Goal: Information Seeking & Learning: Learn about a topic

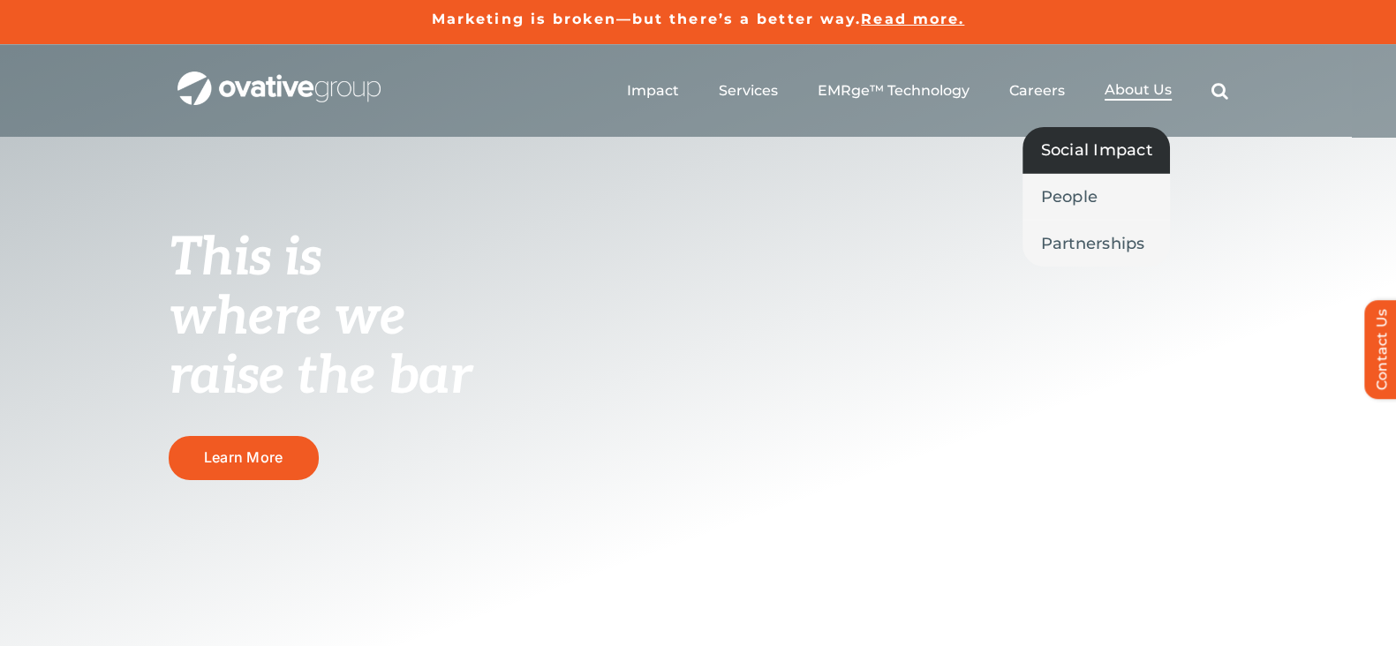
click at [1112, 139] on span "Social Impact" at bounding box center [1096, 150] width 112 height 25
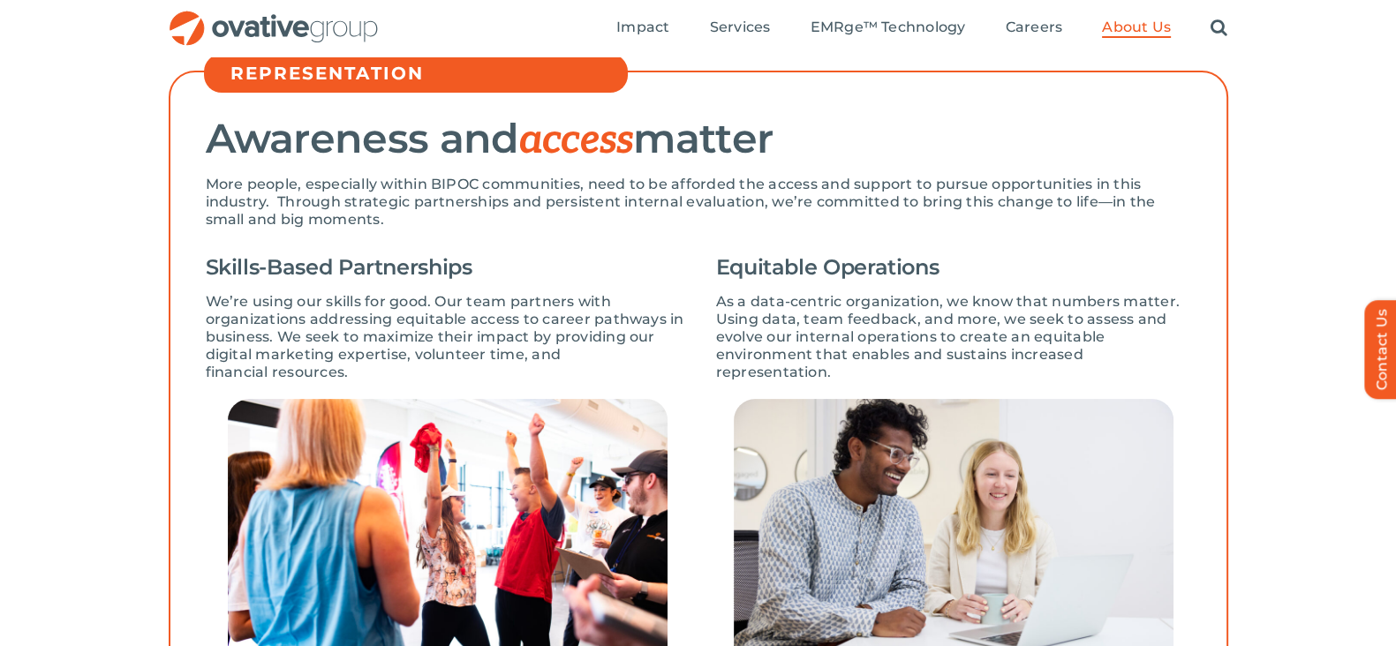
scroll to position [526, 0]
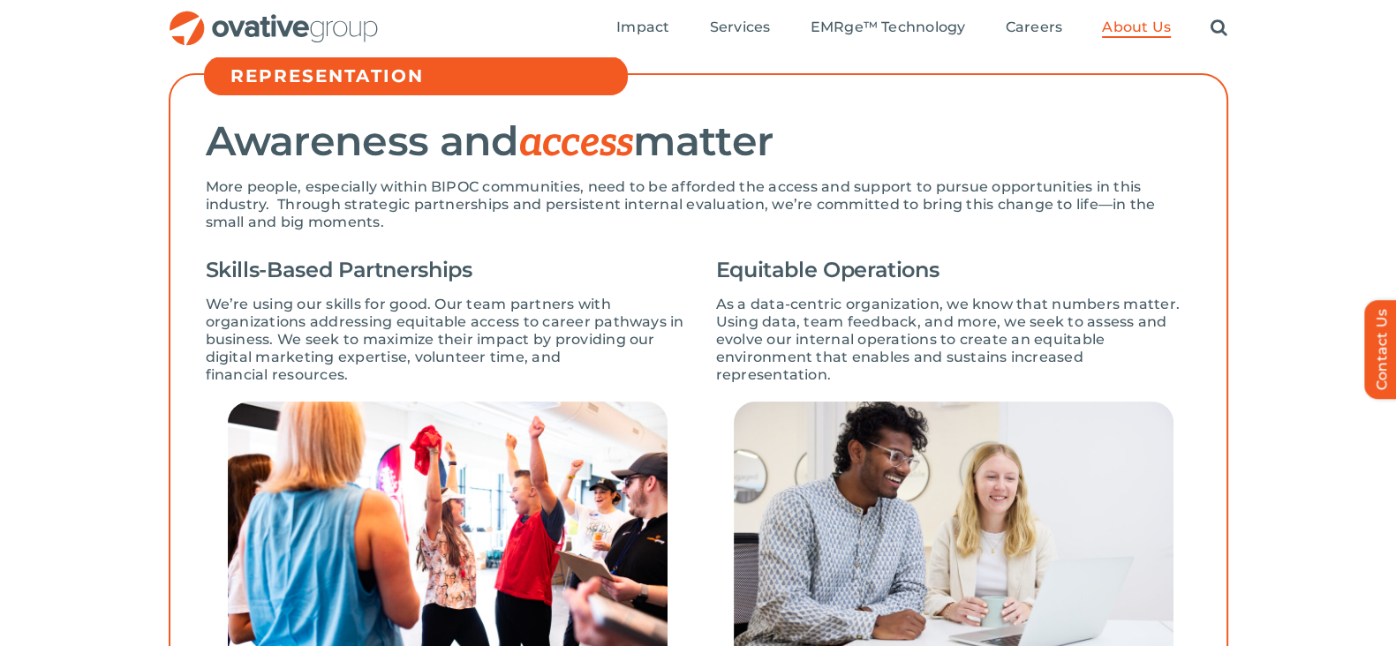
drag, startPoint x: 1251, startPoint y: 27, endPoint x: 959, endPoint y: 162, distance: 321.2
click at [959, 162] on h2 "Awareness and access matter" at bounding box center [699, 142] width 986 height 46
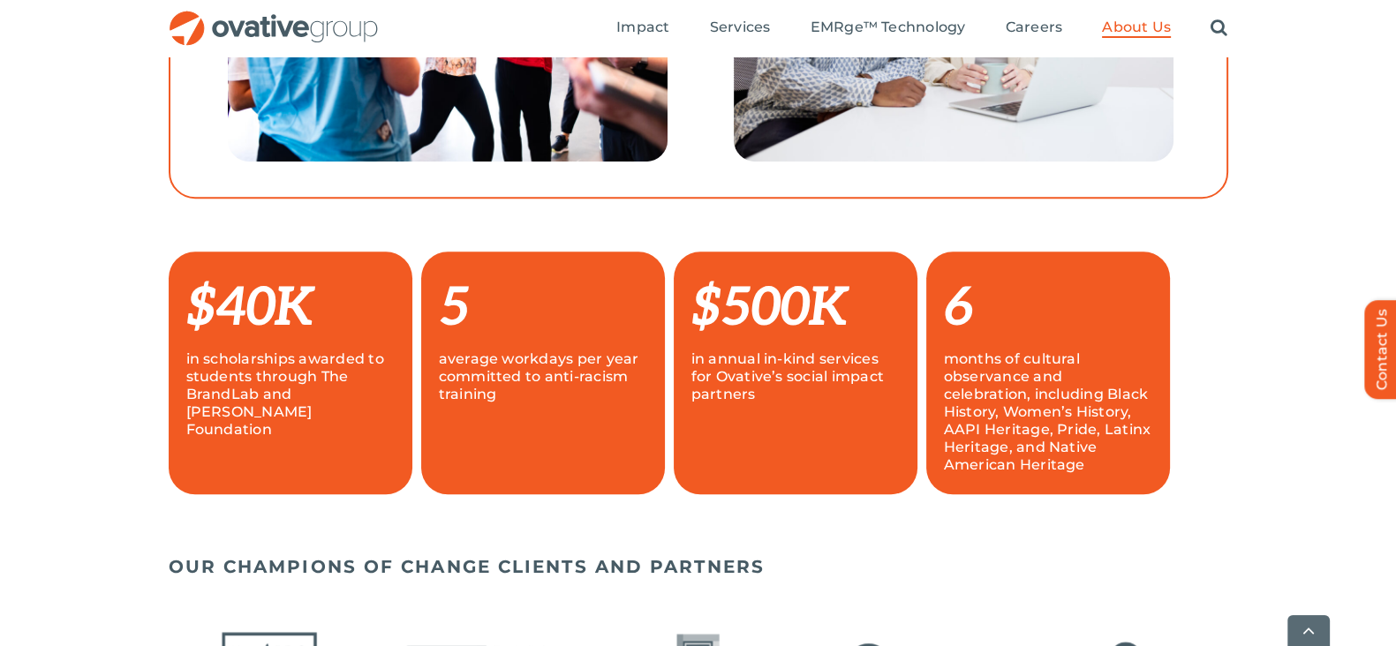
scroll to position [1077, 0]
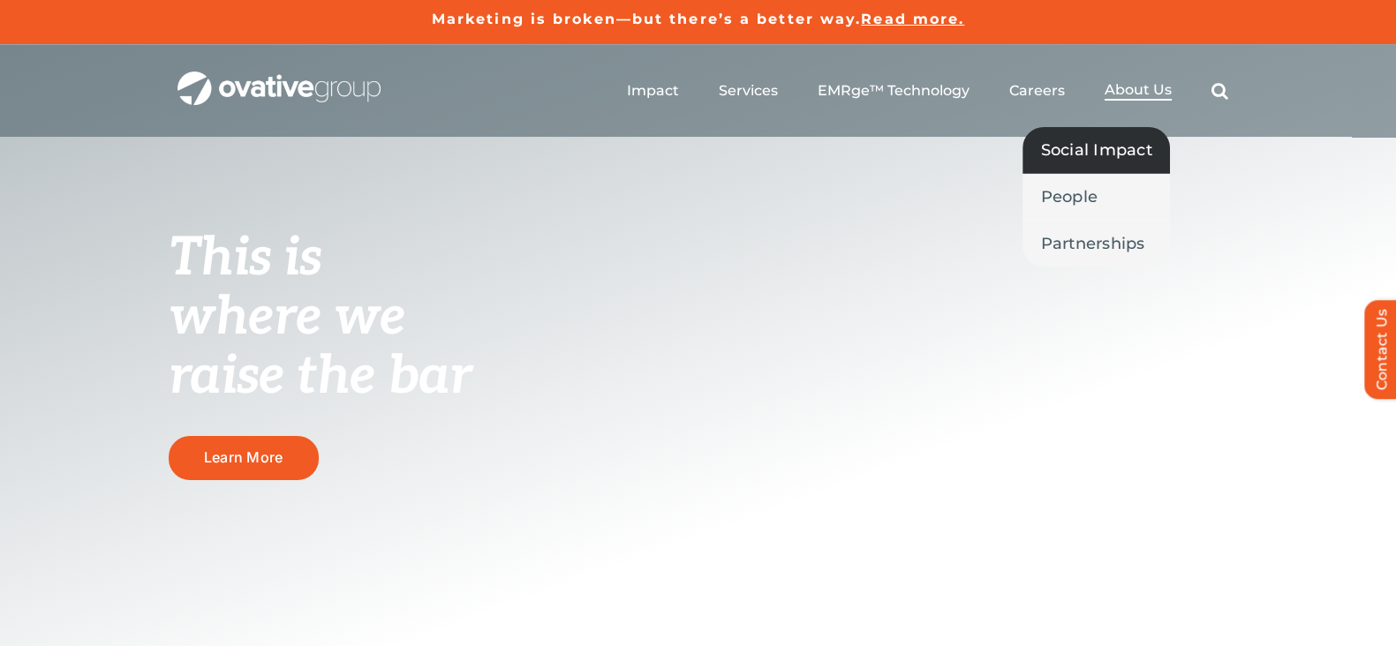
click at [1112, 138] on span "Social Impact" at bounding box center [1096, 150] width 112 height 25
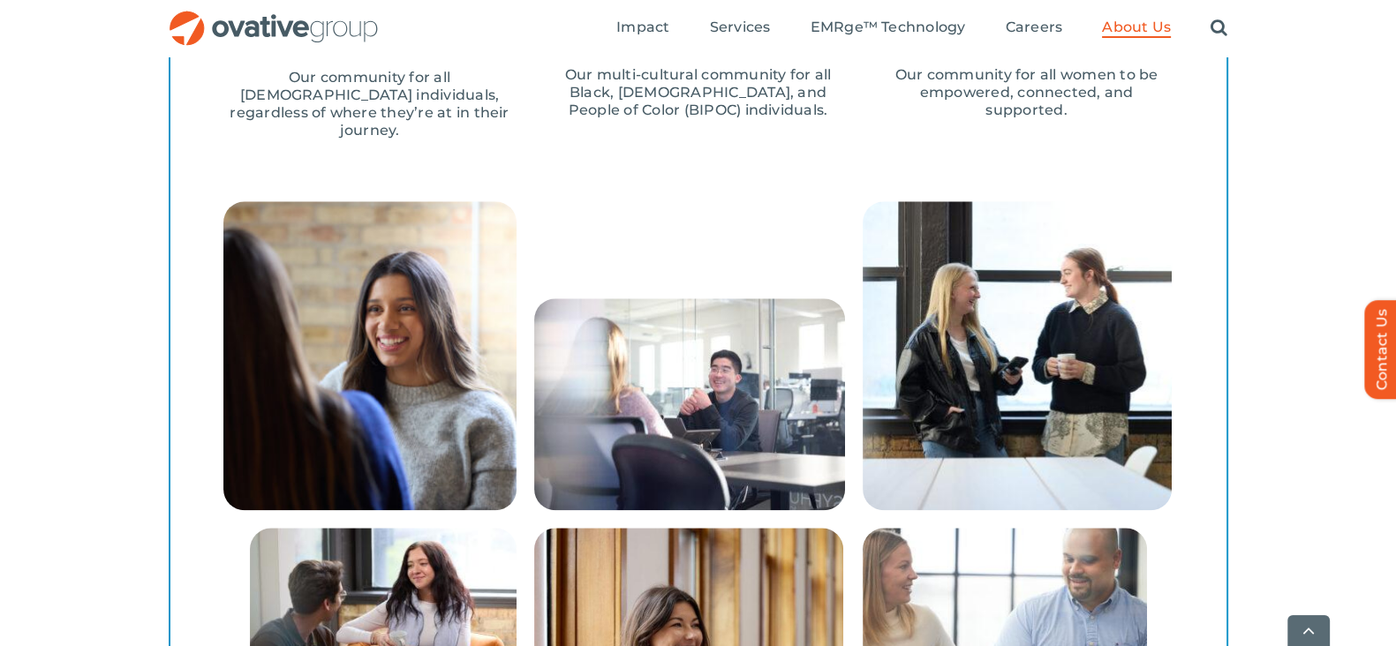
scroll to position [2572, 0]
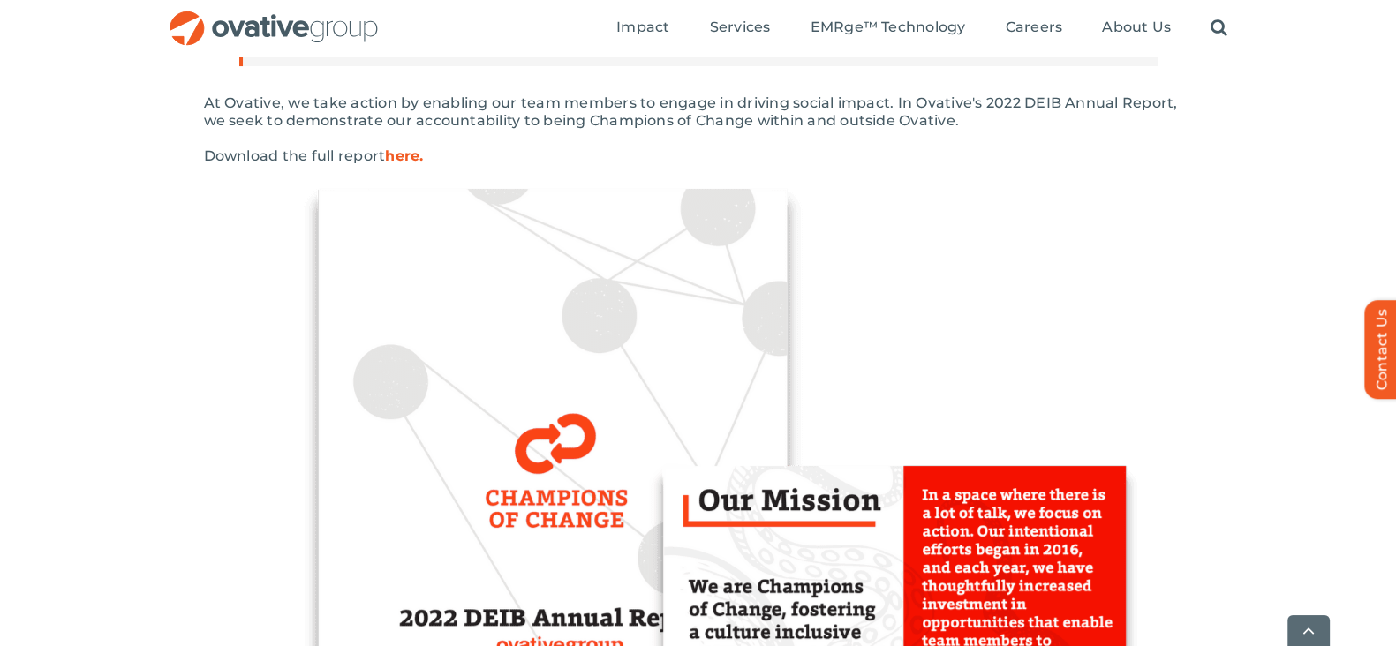
scroll to position [464, 0]
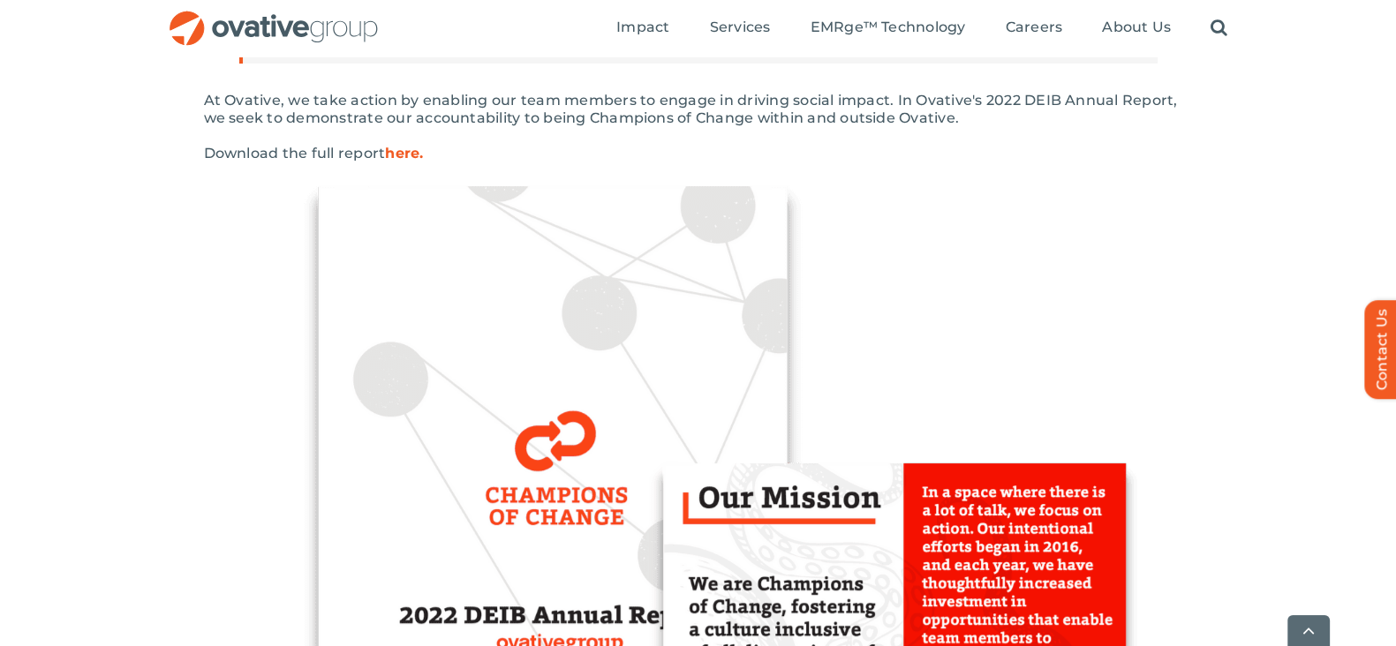
click at [406, 150] on strong "here." at bounding box center [404, 153] width 38 height 17
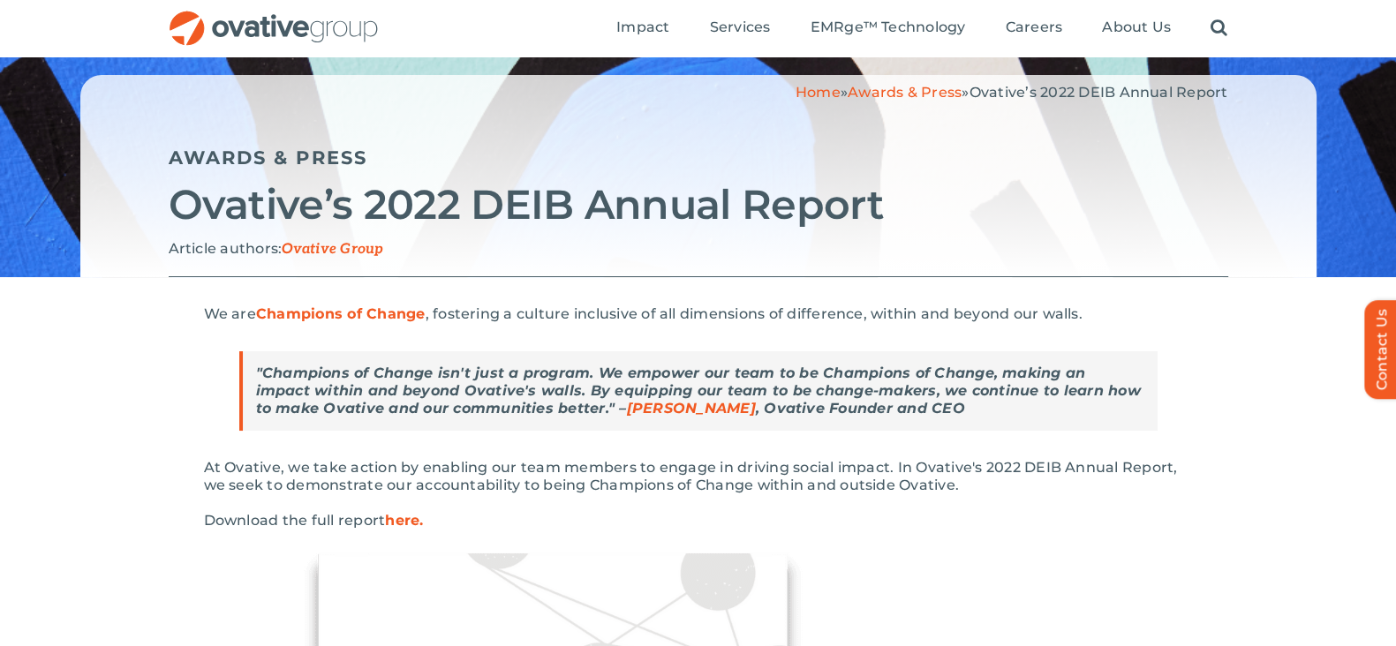
scroll to position [96, 0]
click at [408, 523] on strong "here." at bounding box center [404, 520] width 38 height 17
